Goal: Navigation & Orientation: Find specific page/section

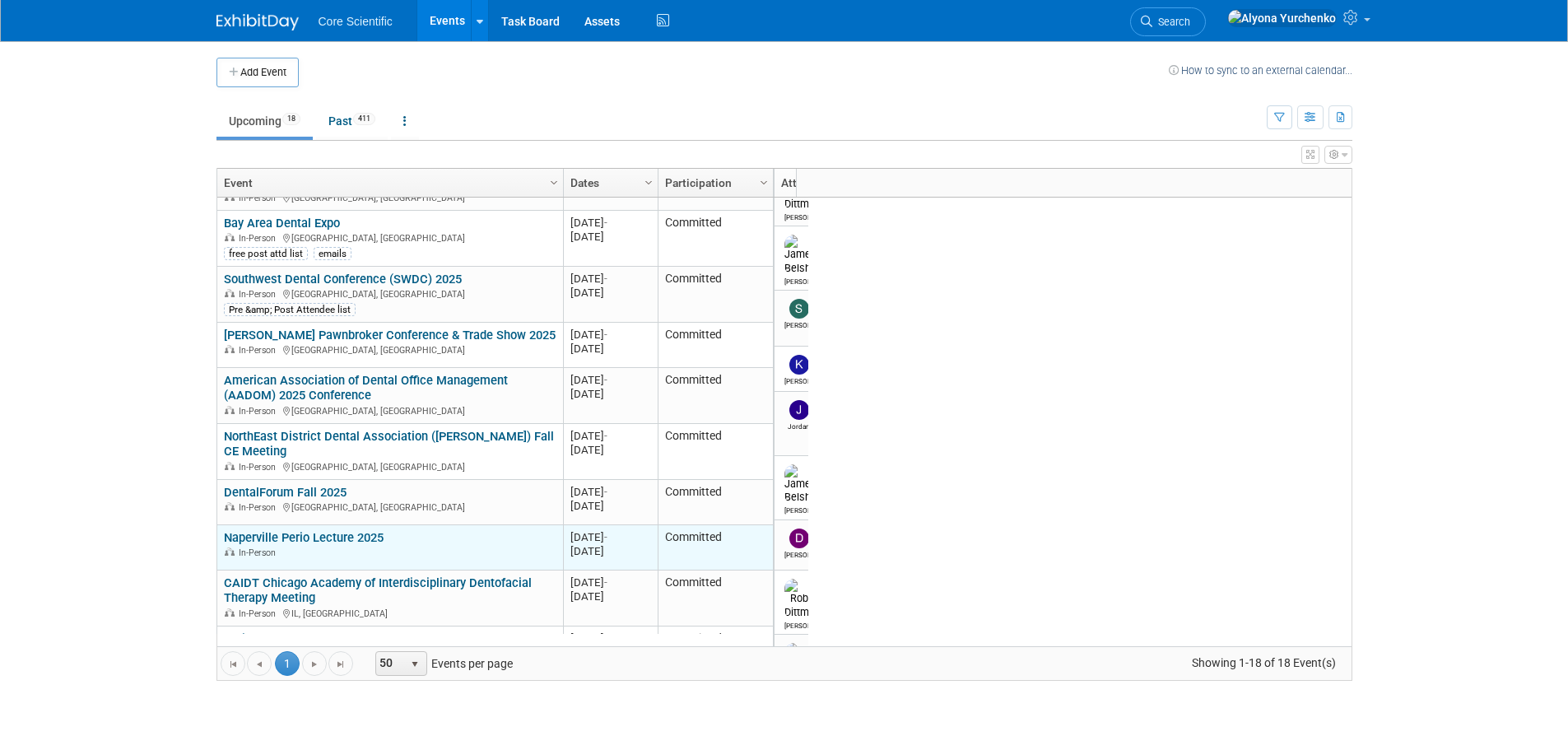
scroll to position [197, 0]
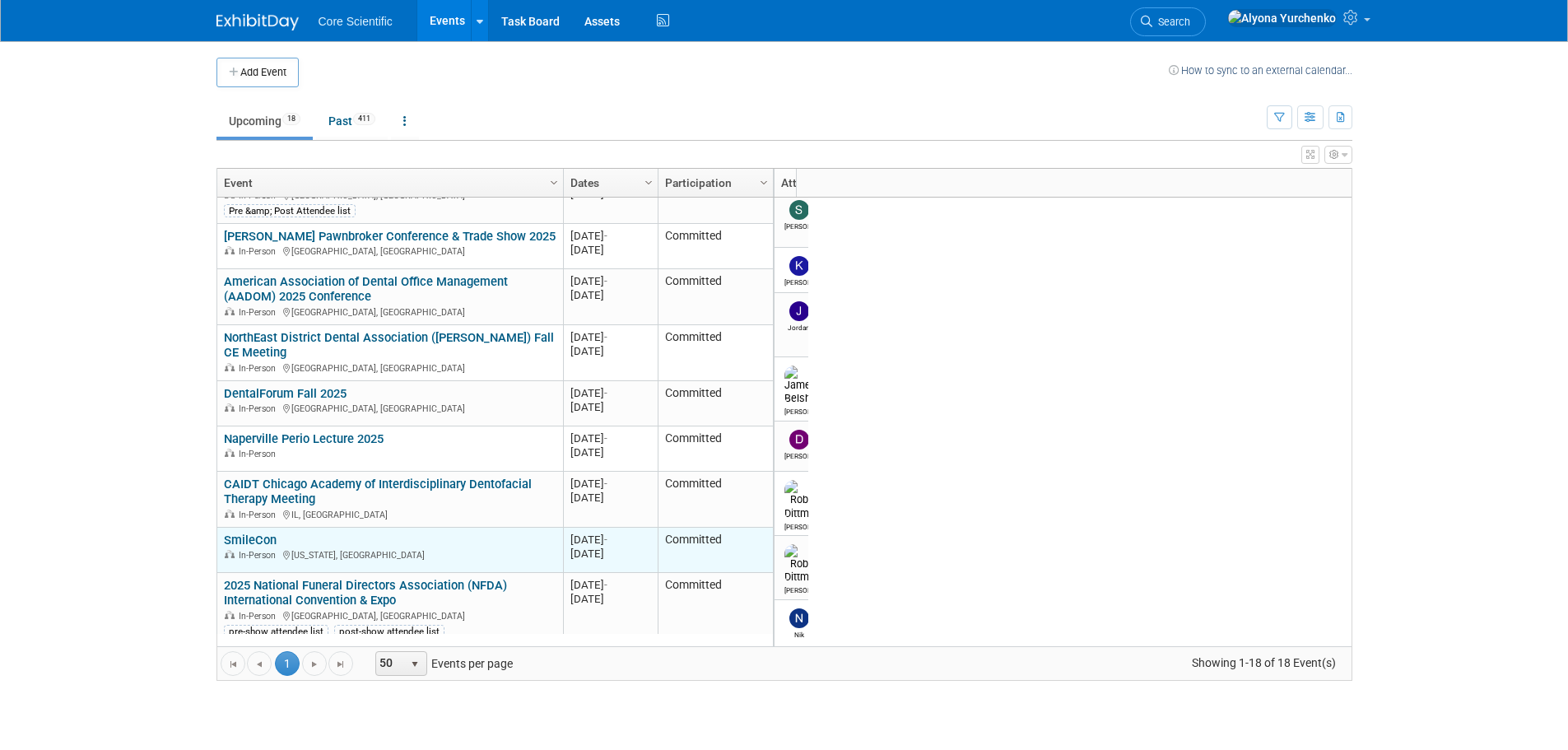
click at [258, 535] on link "SmileCon" at bounding box center [250, 539] width 53 height 15
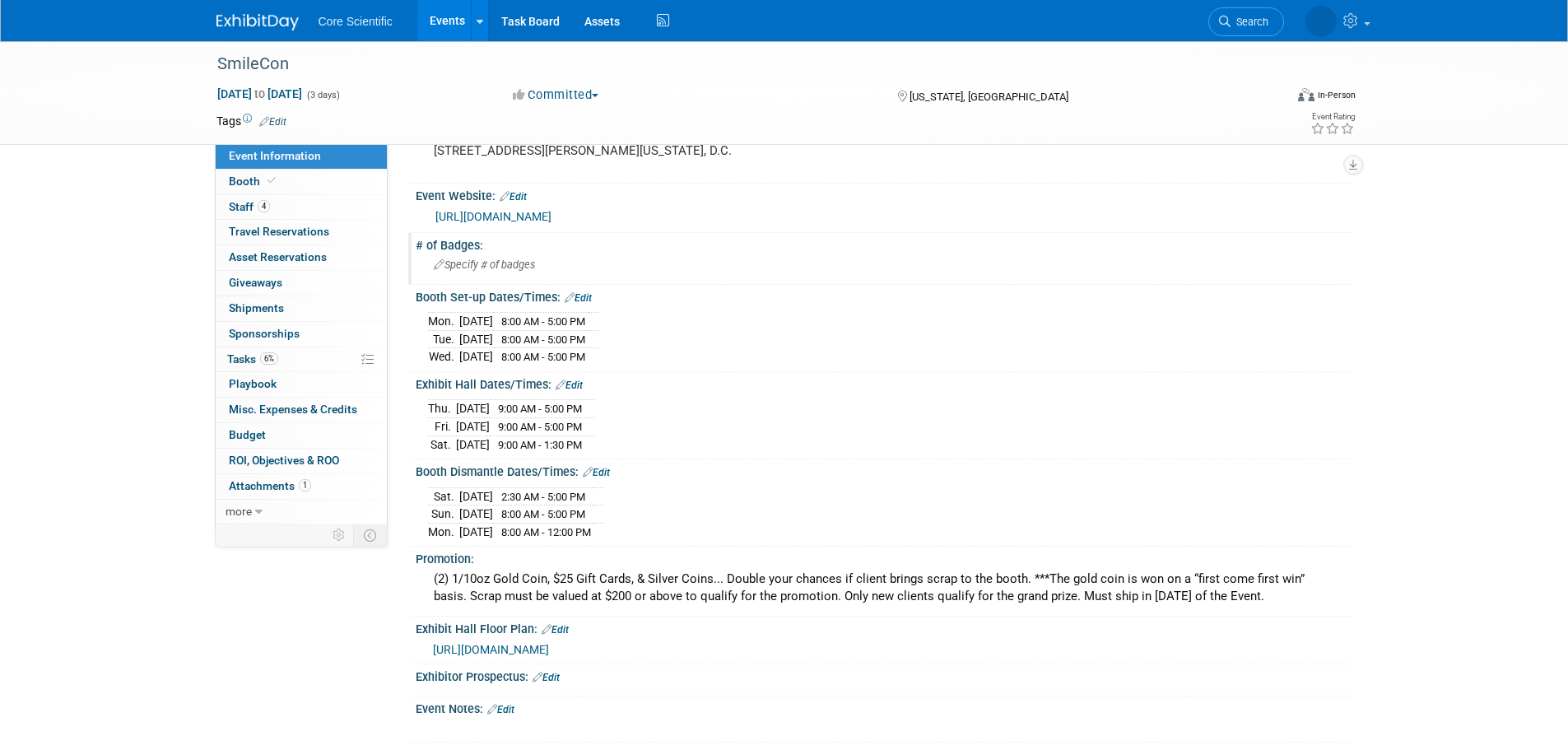
scroll to position [165, 0]
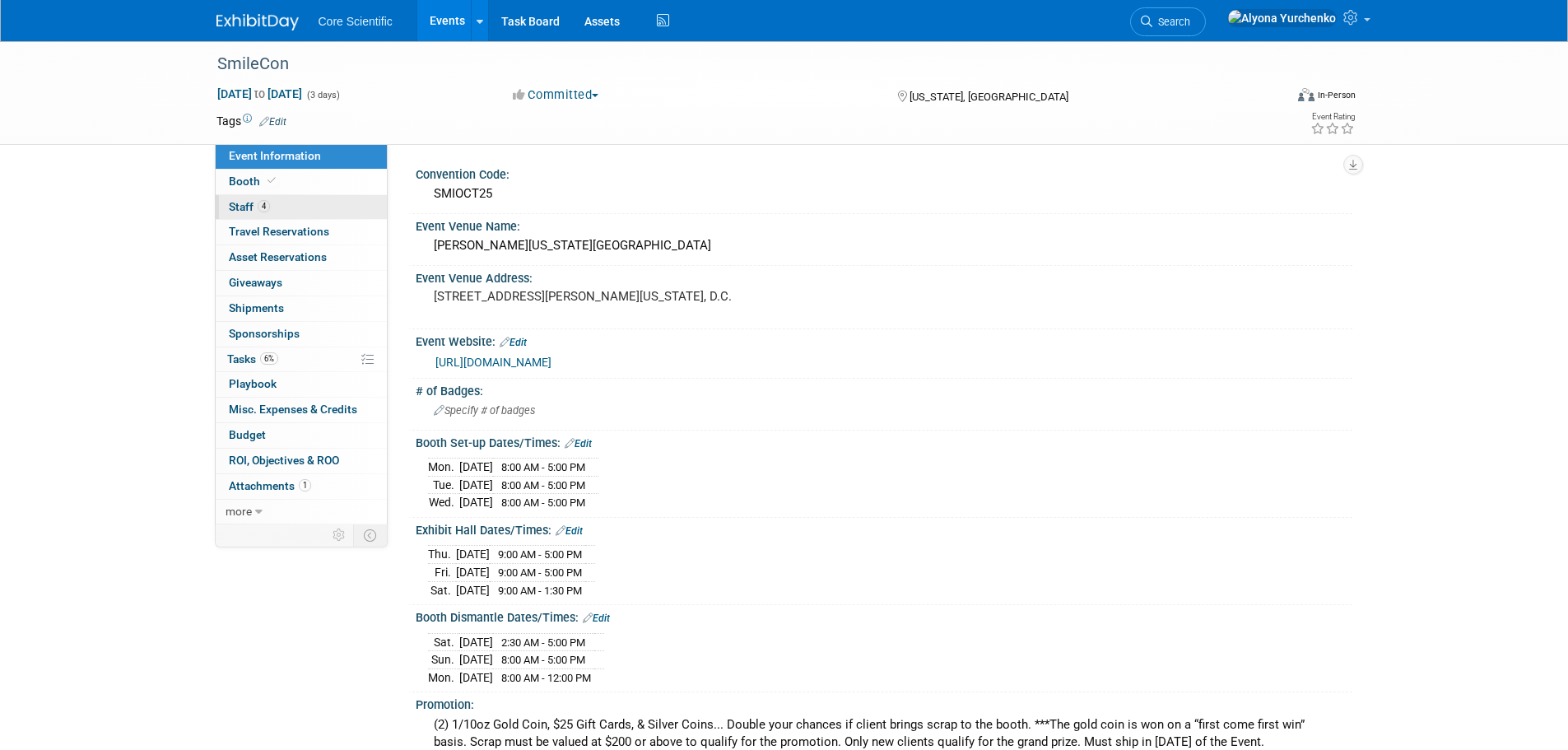
click at [276, 206] on link "4 Staff 4" at bounding box center [301, 208] width 171 height 25
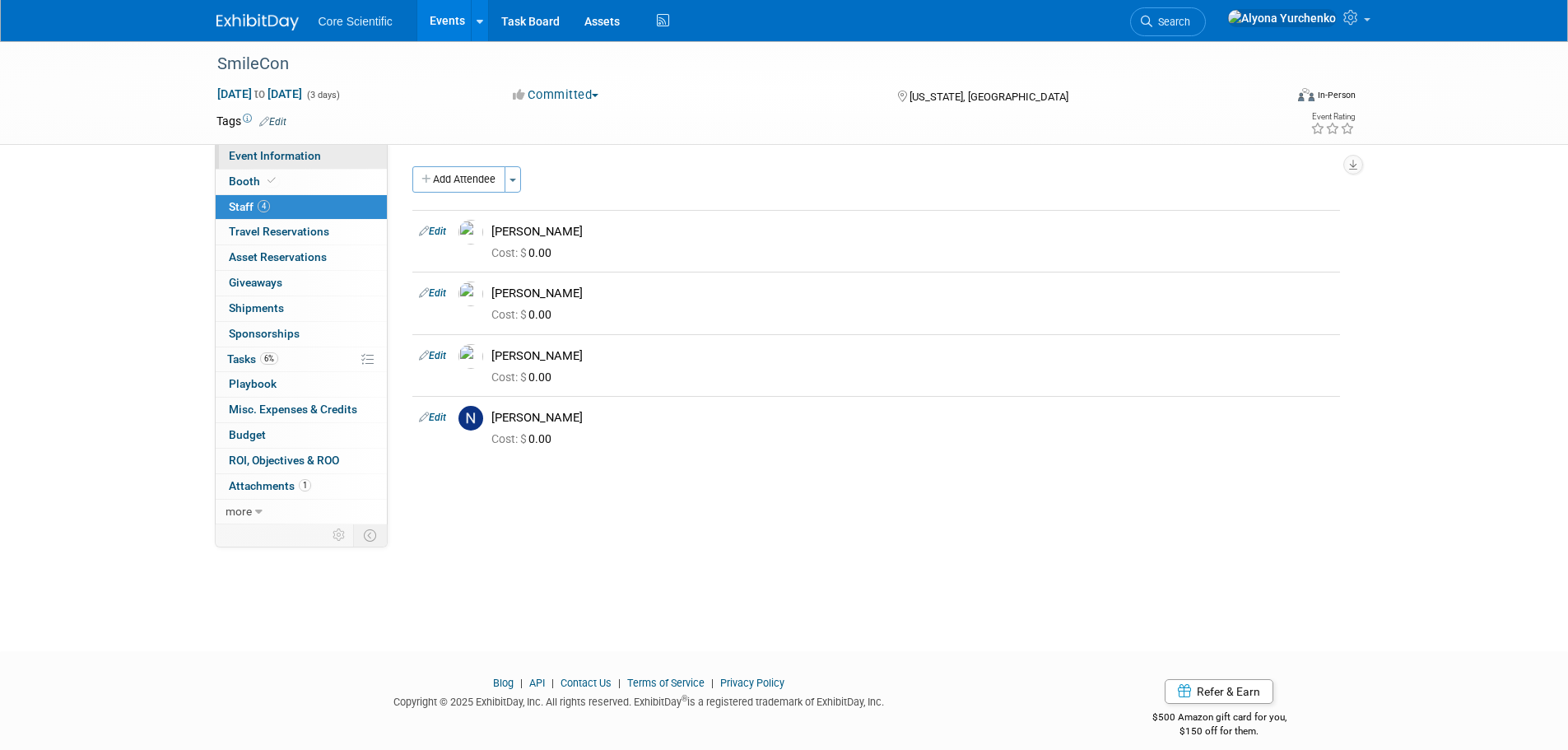
click at [332, 152] on link "Event Information" at bounding box center [301, 157] width 171 height 25
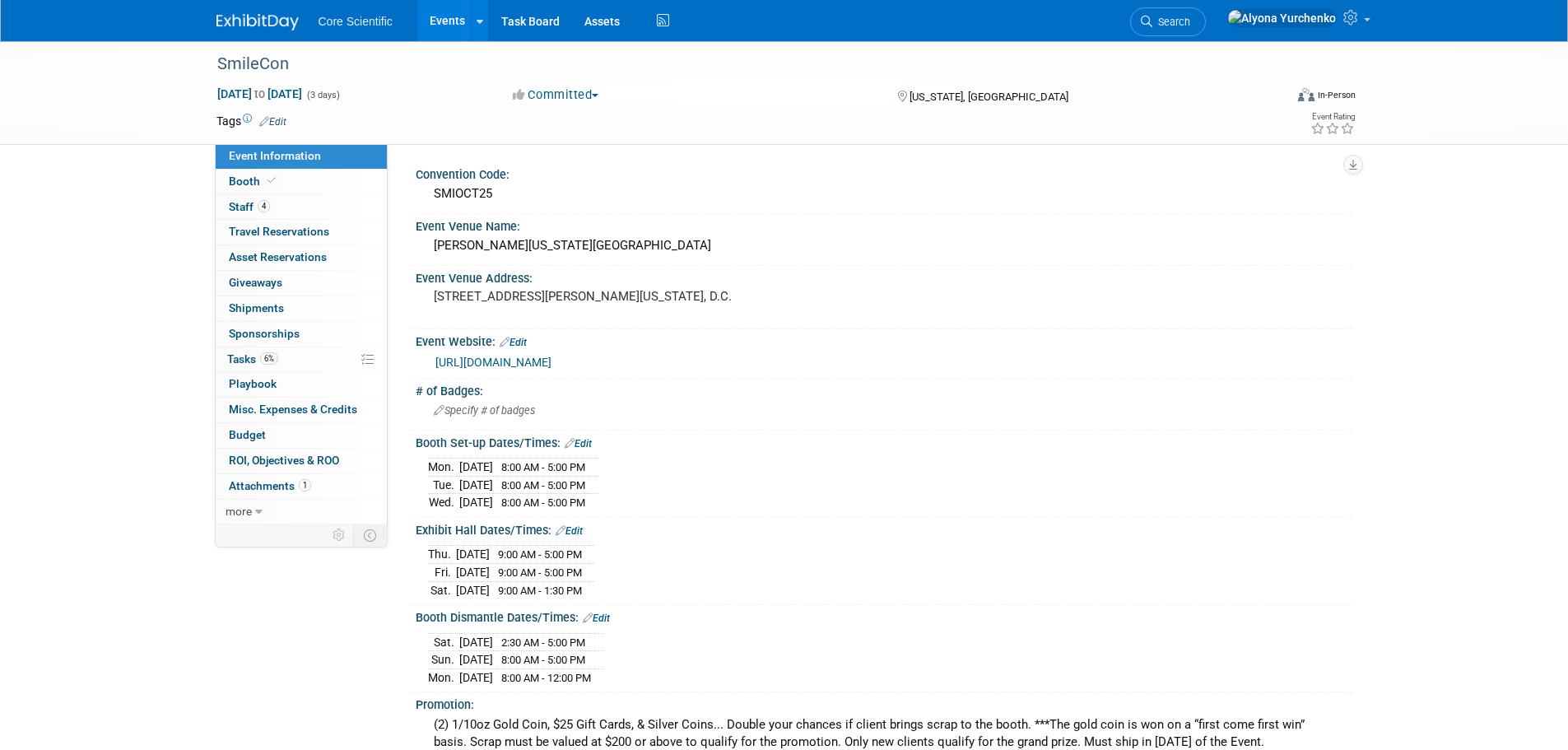
click at [545, 365] on link "[URL][DOMAIN_NAME]" at bounding box center [494, 362] width 116 height 13
